Goal: Obtain resource: Obtain resource

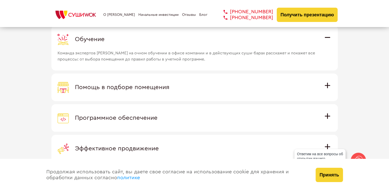
scroll to position [1458, 0]
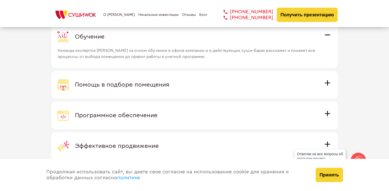
click at [210, 82] on div "Помощь в подборе помещения" at bounding box center [195, 84] width 274 height 11
click at [0, 0] on input "Помощь в подборе помещения Наши специалисты оценят варианты помещения в вашем г…" at bounding box center [0, 0] width 0 height 0
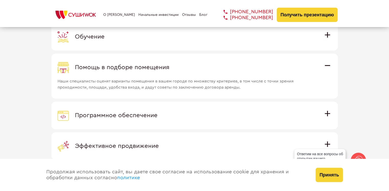
click at [210, 82] on span "Наши специалисты оценят варианты помещения в вашем городе по множеству критерие…" at bounding box center [188, 81] width 260 height 17
click at [0, 0] on input "Помощь в подборе помещения Наши специалисты оценят варианты помещения в вашем г…" at bounding box center [0, 0] width 0 height 0
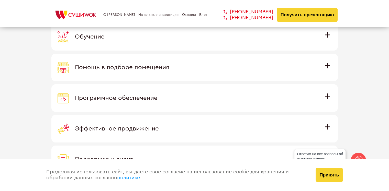
click at [206, 91] on label "Программное обеспечение Программное обеспечение разработано специально для [PER…" at bounding box center [194, 98] width 287 height 28
click at [0, 0] on input "Программное обеспечение Программное обеспечение разработано специально для [PER…" at bounding box center [0, 0] width 0 height 0
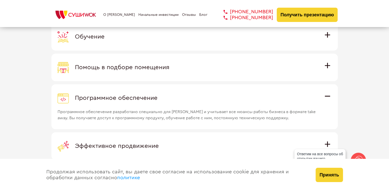
click at [206, 91] on label "Программное обеспечение Программное обеспечение разработано специально для [PER…" at bounding box center [194, 106] width 287 height 45
click at [0, 0] on input "Программное обеспечение Программное обеспечение разработано специально для [PER…" at bounding box center [0, 0] width 0 height 0
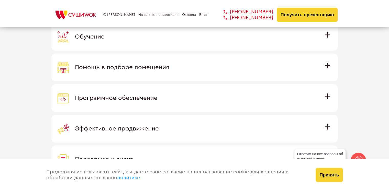
scroll to position [1484, 0]
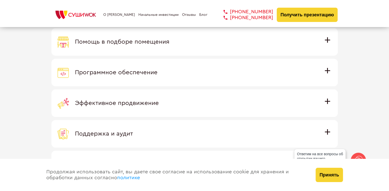
click at [200, 103] on div "Эффективное продвижение" at bounding box center [195, 103] width 274 height 11
click at [0, 0] on input "Эффективное продвижение Все рекламные материалы предоставляются централизованно…" at bounding box center [0, 0] width 0 height 0
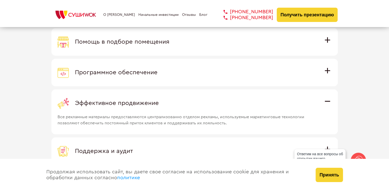
click at [200, 103] on div "Эффективное продвижение" at bounding box center [195, 103] width 274 height 11
click at [0, 0] on input "Эффективное продвижение Все рекламные материалы предоставляются централизованно…" at bounding box center [0, 0] width 0 height 0
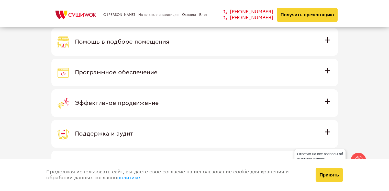
scroll to position [1510, 0]
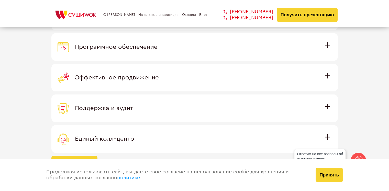
click at [200, 103] on div "Поддержка и аудит" at bounding box center [195, 108] width 274 height 11
click at [0, 0] on input "Поддержка и аудит Аудит работы с целью поиска точек роста и постоянная поддержк…" at bounding box center [0, 0] width 0 height 0
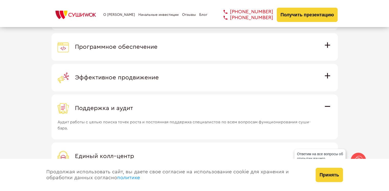
click at [200, 103] on div "Поддержка и аудит" at bounding box center [195, 108] width 274 height 11
click at [0, 0] on input "Поддержка и аудит Аудит работы с целью поиска точек роста и постоянная поддержк…" at bounding box center [0, 0] width 0 height 0
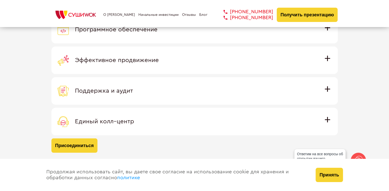
scroll to position [1535, 0]
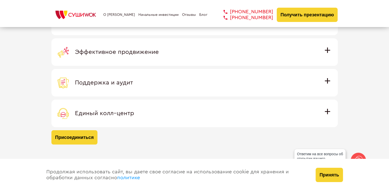
click at [200, 103] on label "Единый колл–центр Полностью интегрирован с программным обеспечением: вы не проп…" at bounding box center [194, 114] width 287 height 28
click at [0, 0] on input "Единый колл–центр Полностью интегрирован с программным обеспечением: вы не проп…" at bounding box center [0, 0] width 0 height 0
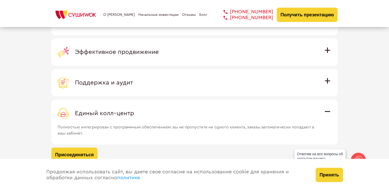
click at [200, 103] on label "Единый колл–центр Полностью интегрирован с программным обеспечением: вы не проп…" at bounding box center [194, 122] width 287 height 45
click at [0, 0] on input "Единый колл–центр Полностью интегрирован с программным обеспечением: вы не проп…" at bounding box center [0, 0] width 0 height 0
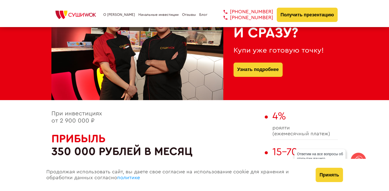
scroll to position [205, 0]
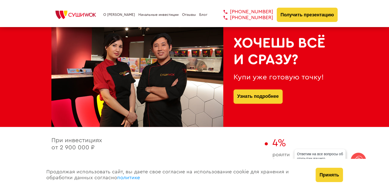
click at [295, 17] on button "Получить презентацию" at bounding box center [307, 15] width 61 height 14
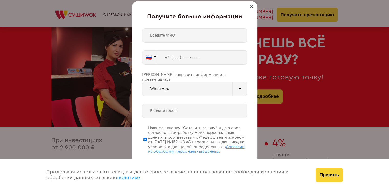
click at [254, 5] on div at bounding box center [252, 7] width 6 height 6
